Goal: Task Accomplishment & Management: Manage account settings

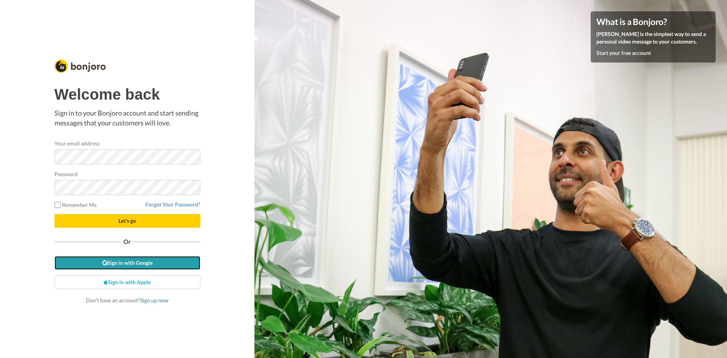
click at [120, 263] on link "Sign in with Google" at bounding box center [128, 263] width 146 height 14
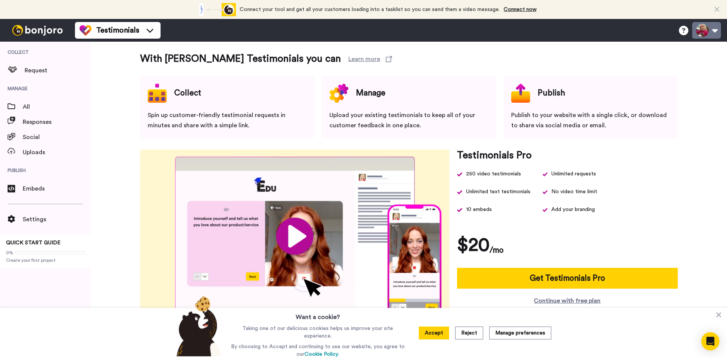
click at [711, 30] on button at bounding box center [706, 30] width 29 height 17
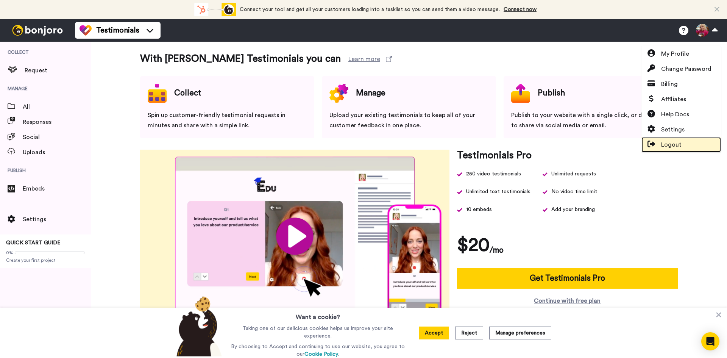
click at [665, 144] on span "Logout" at bounding box center [671, 144] width 20 height 9
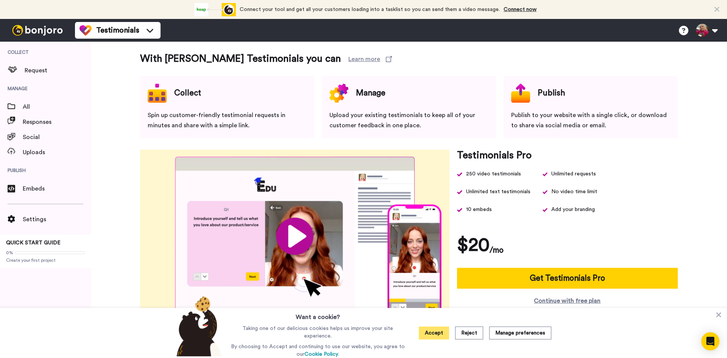
click at [440, 331] on button "Accept" at bounding box center [434, 332] width 30 height 13
